Goal: Information Seeking & Learning: Learn about a topic

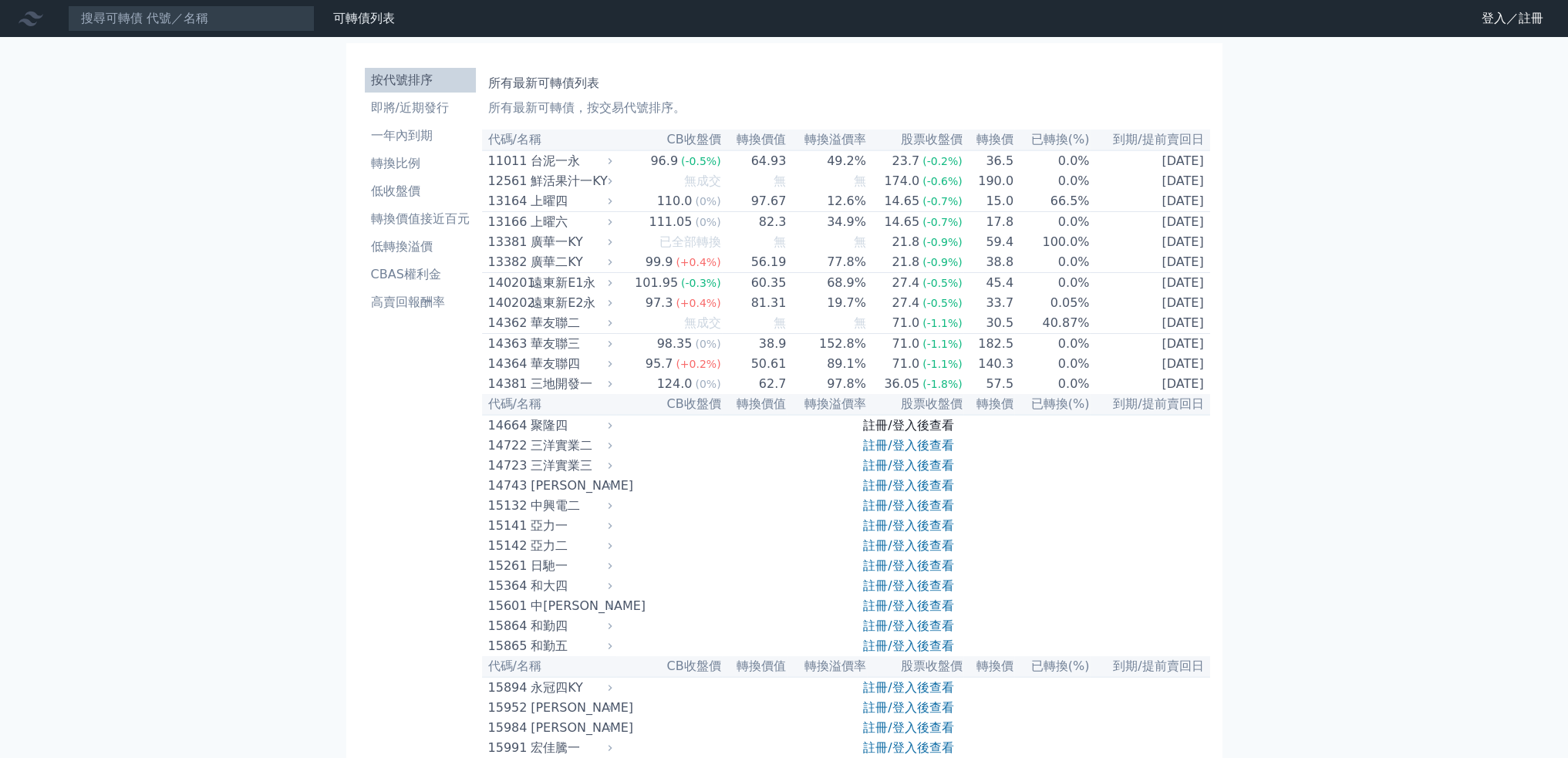
click at [950, 432] on link "註冊/登入後查看" at bounding box center [908, 425] width 91 height 14
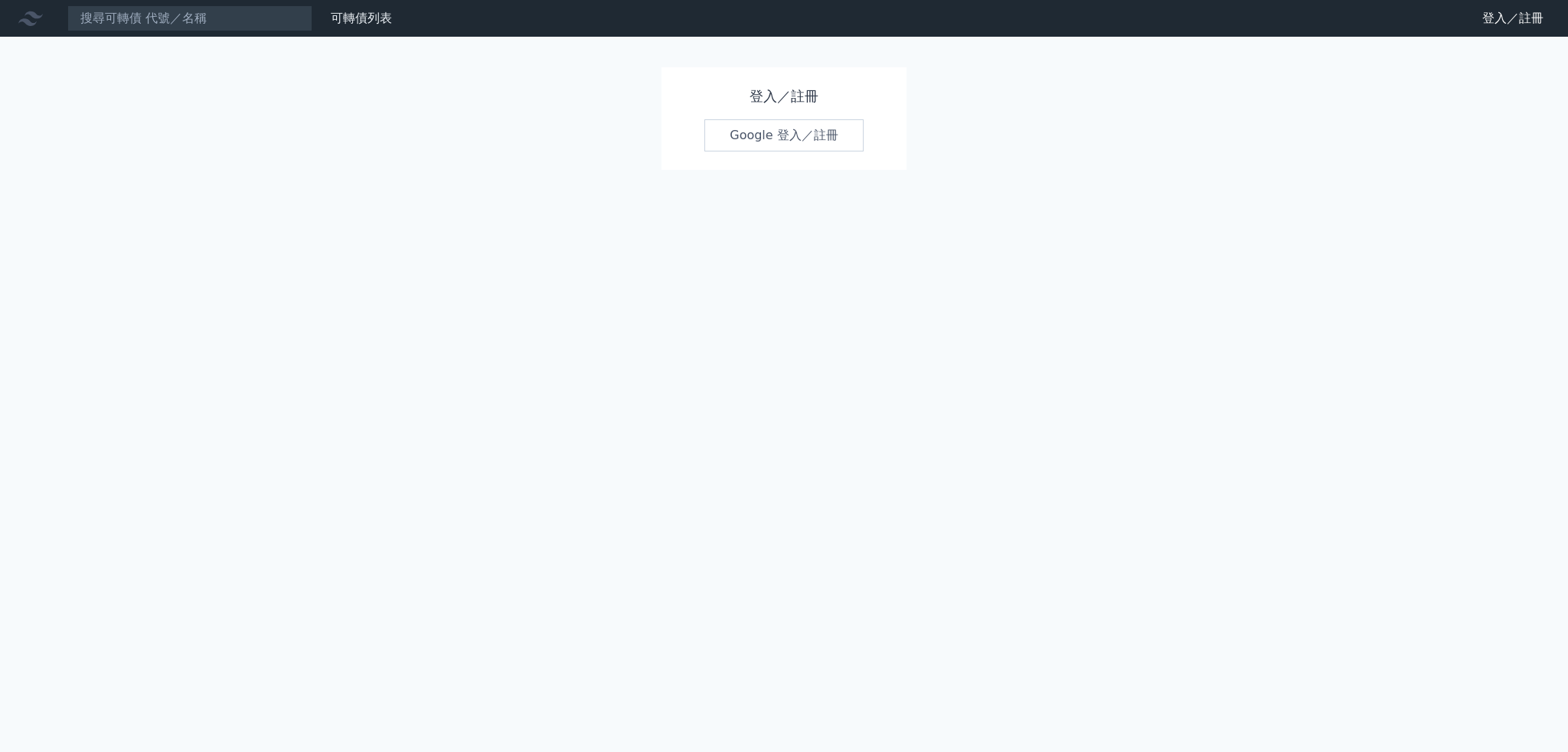
click at [808, 140] on link "Google 登入／註冊" at bounding box center [784, 135] width 159 height 32
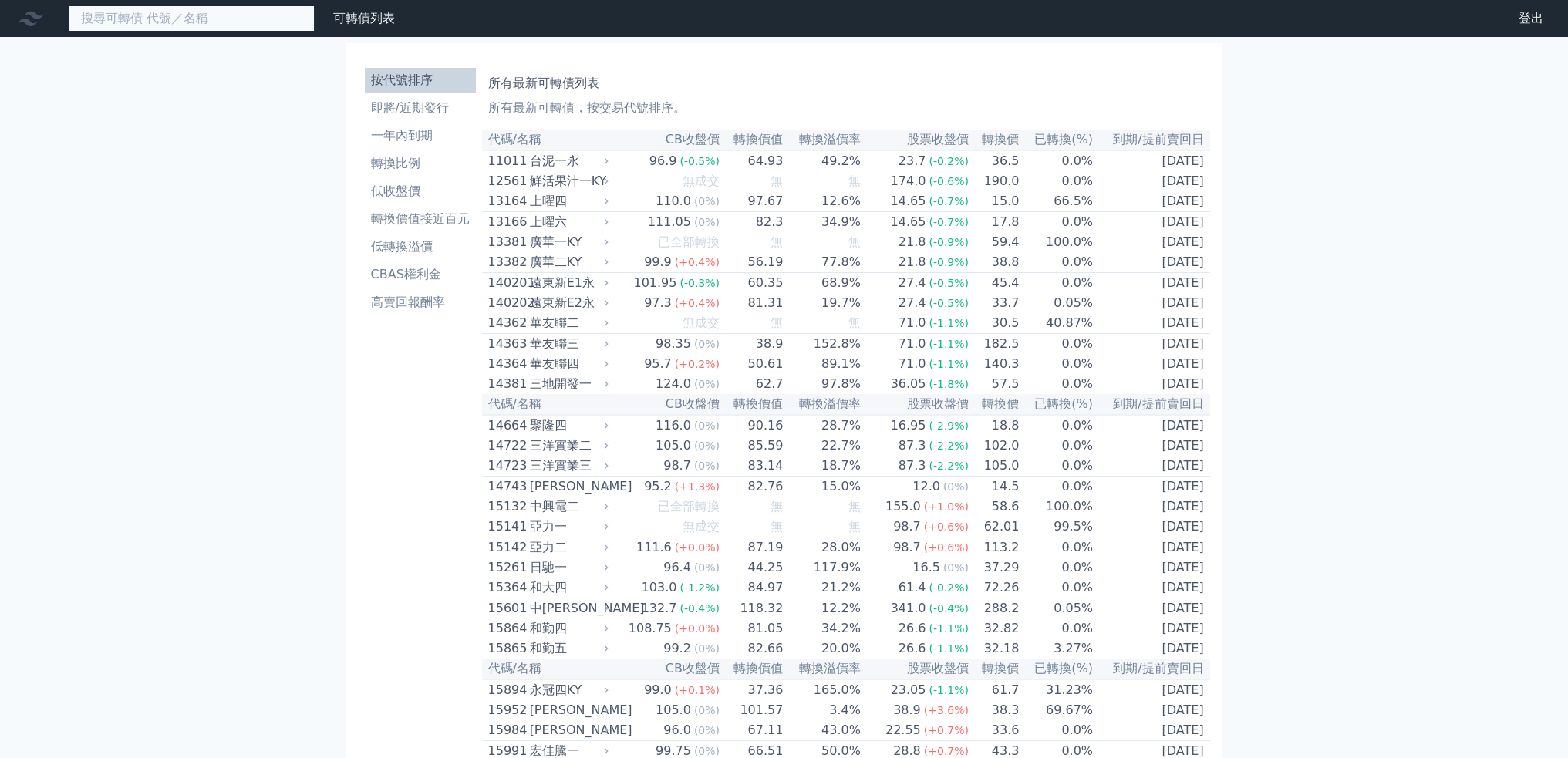
click at [172, 10] on input at bounding box center [191, 18] width 247 height 26
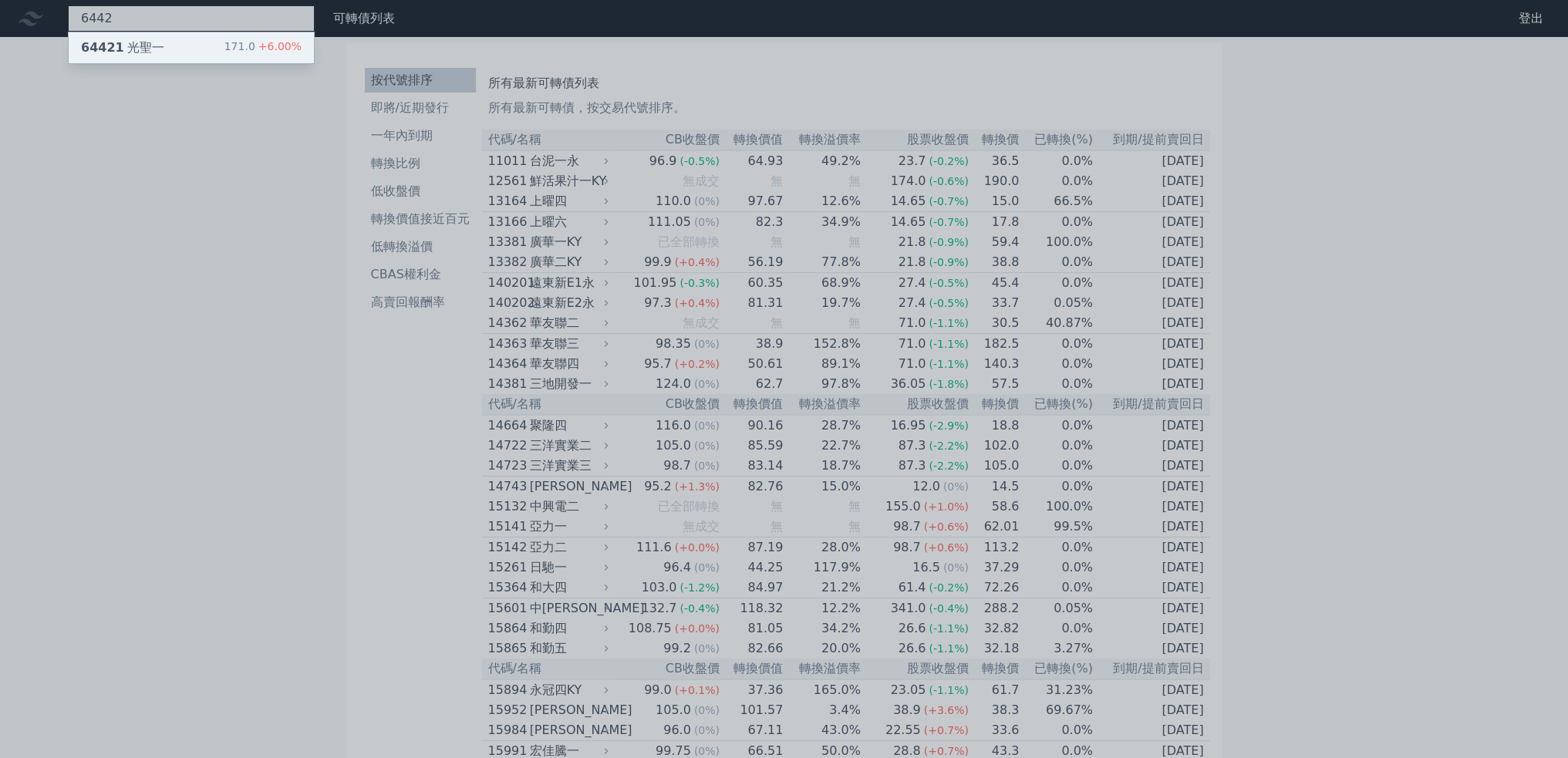
type input "6442"
click at [157, 50] on div "64421 光聖一" at bounding box center [122, 48] width 83 height 18
